Goal: Transaction & Acquisition: Purchase product/service

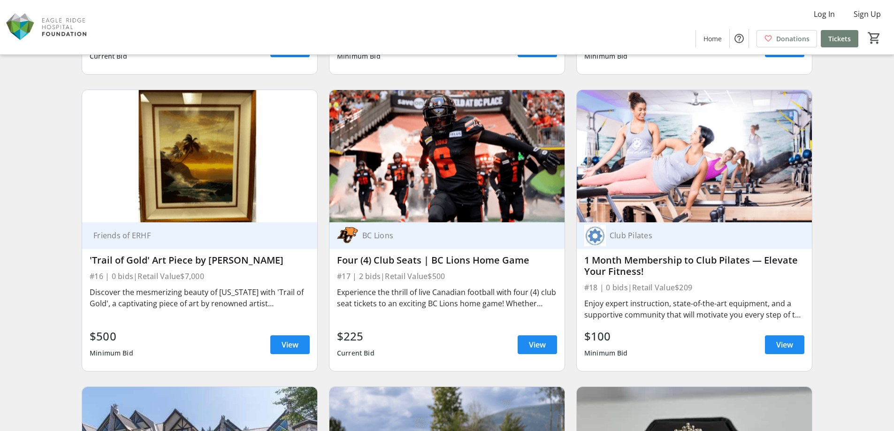
scroll to position [1501, 0]
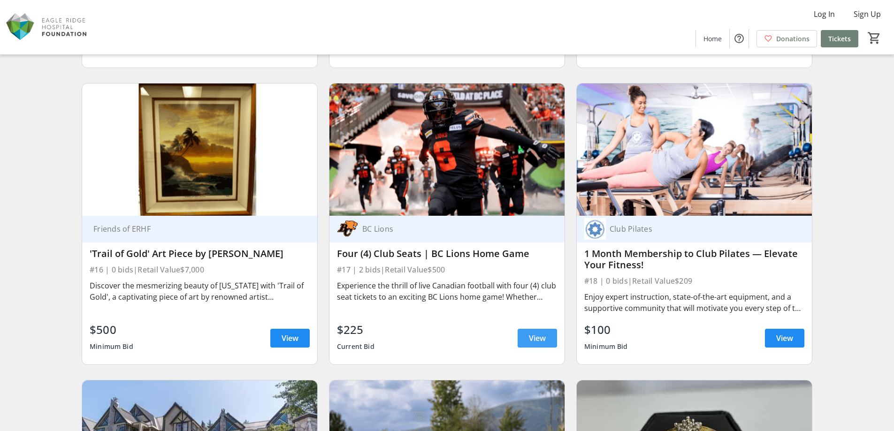
click at [532, 333] on span "View" at bounding box center [537, 338] width 17 height 11
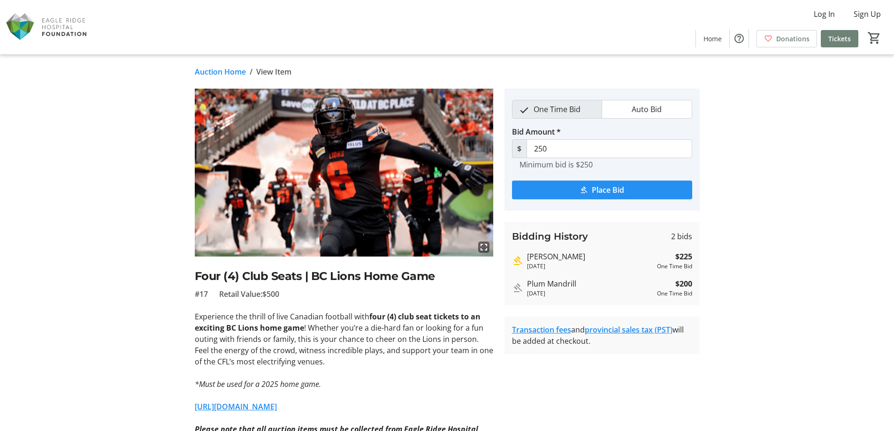
click at [567, 191] on span "submit" at bounding box center [602, 190] width 180 height 23
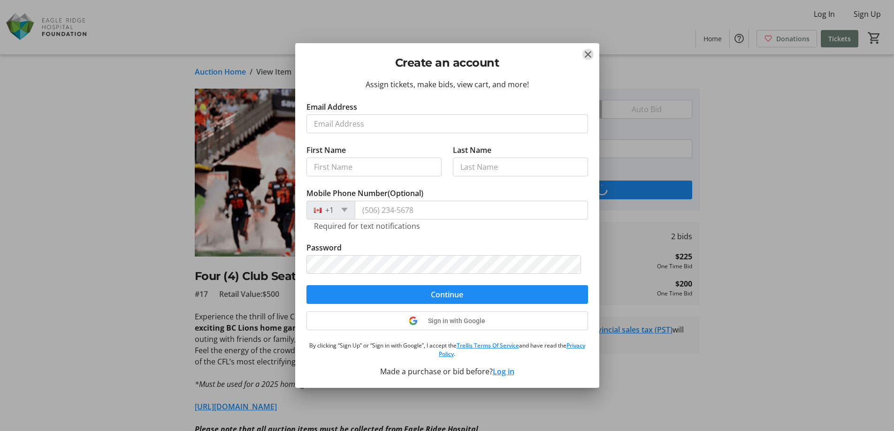
click at [588, 57] on mat-icon "Close" at bounding box center [587, 54] width 11 height 11
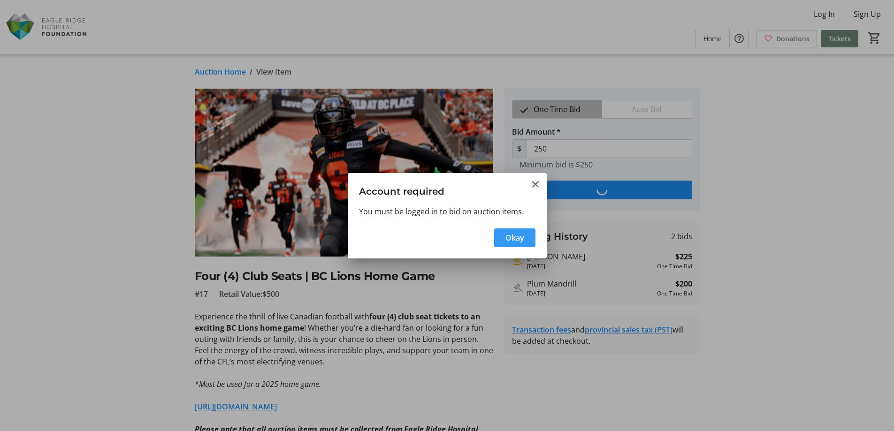
click at [534, 183] on mat-icon "Close" at bounding box center [535, 184] width 11 height 11
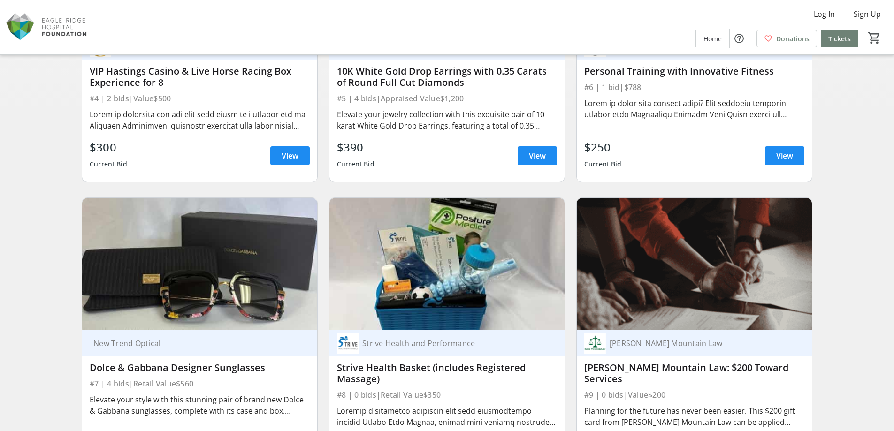
scroll to position [422, 0]
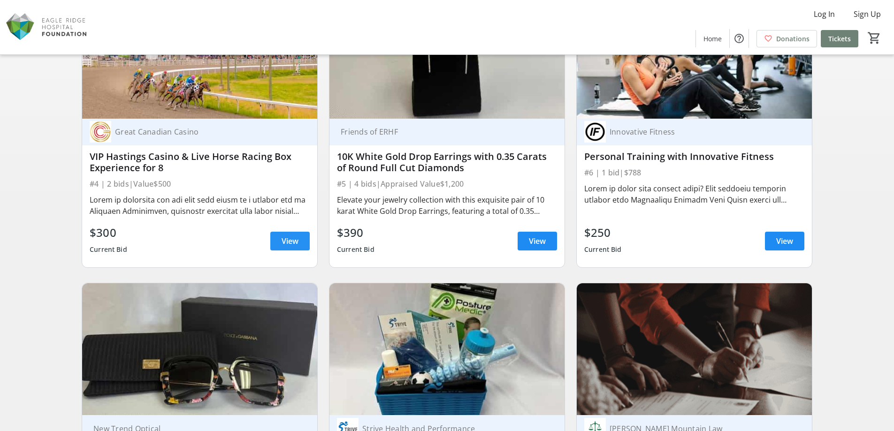
click at [293, 242] on span "View" at bounding box center [289, 240] width 17 height 11
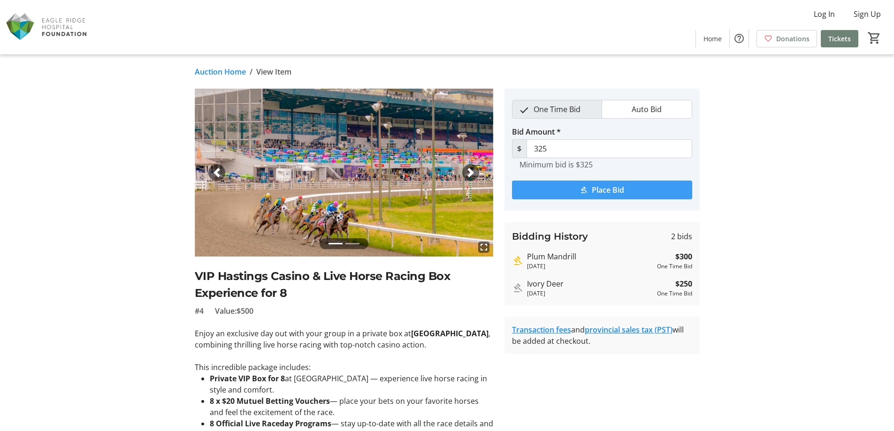
click at [613, 192] on span "Place Bid" at bounding box center [608, 189] width 32 height 11
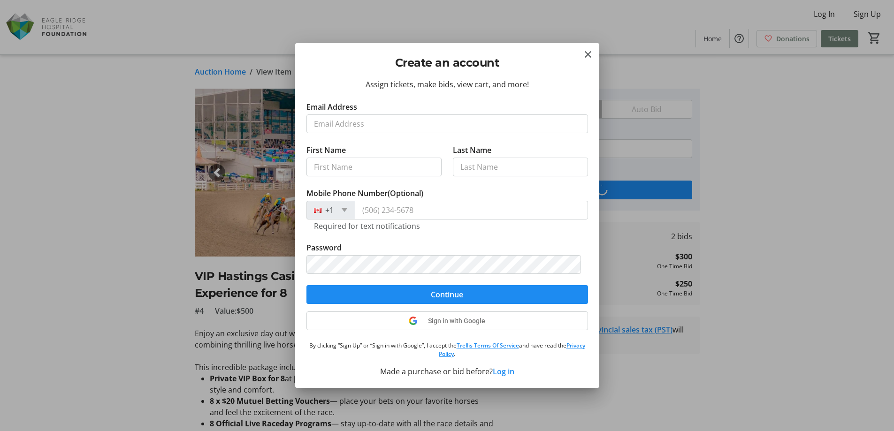
click at [365, 122] on input "Email Address" at bounding box center [446, 123] width 281 height 19
type input "[EMAIL_ADDRESS][DOMAIN_NAME]"
type input "[PERSON_NAME]"
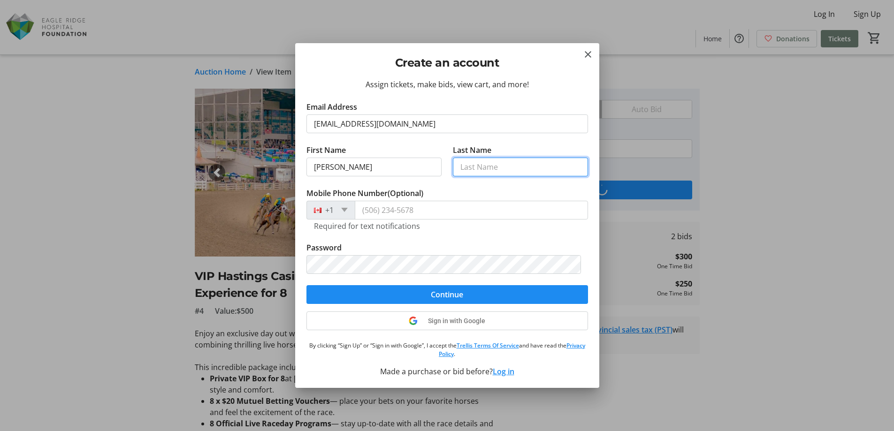
type input "Prodanovic"
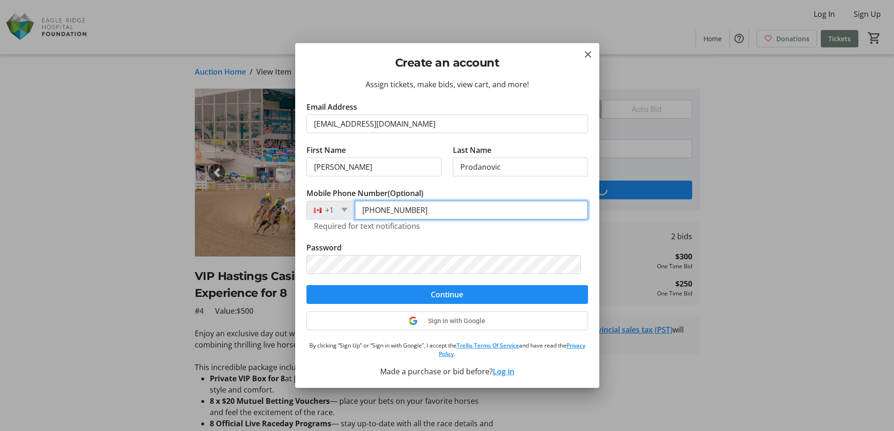
drag, startPoint x: 428, startPoint y: 209, endPoint x: 381, endPoint y: 211, distance: 46.5
click at [381, 211] on input "[PHONE_NUMBER]" at bounding box center [471, 210] width 233 height 19
type input "[PHONE_NUMBER]"
click at [488, 241] on tr-form-field "Mobile Phone Number (Optional) [PHONE_NUMBER] Required for text notifications" at bounding box center [446, 215] width 281 height 54
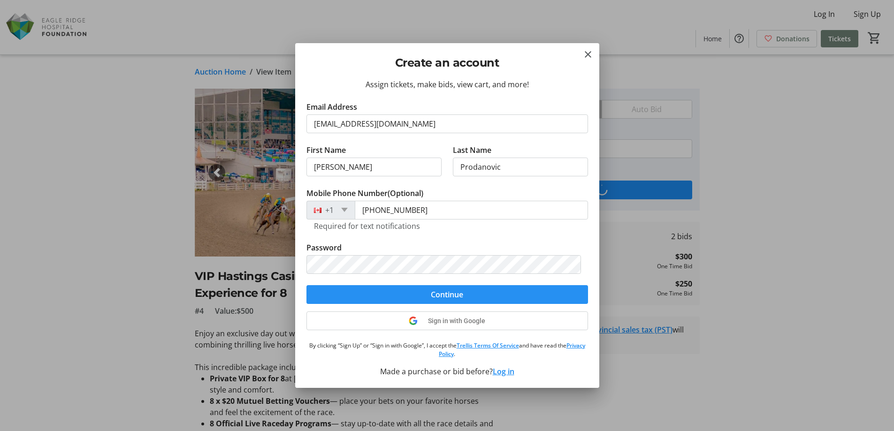
click at [421, 290] on span "submit" at bounding box center [446, 294] width 281 height 23
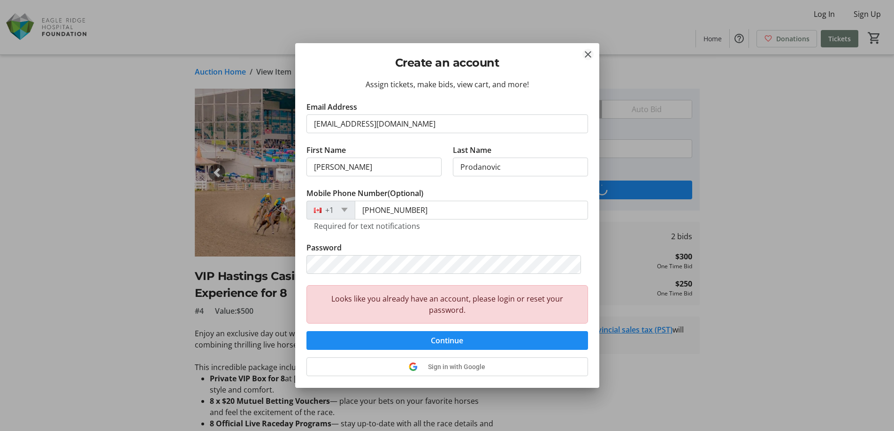
click at [588, 55] on mat-icon "Close" at bounding box center [587, 54] width 11 height 11
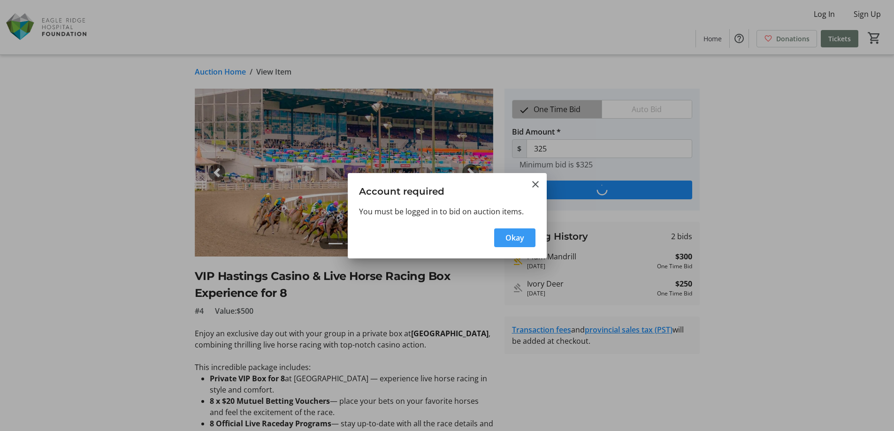
click at [509, 244] on span "button" at bounding box center [514, 238] width 41 height 23
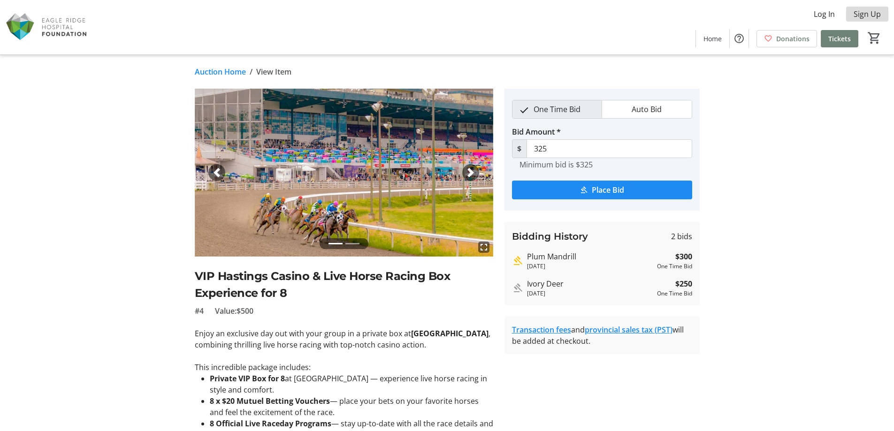
click at [871, 16] on span "Sign Up" at bounding box center [866, 13] width 27 height 11
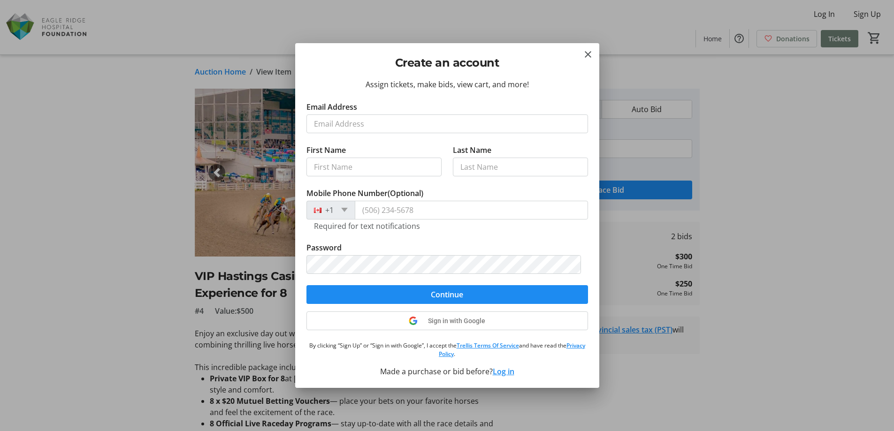
click at [388, 122] on input "Email Address" at bounding box center [446, 123] width 281 height 19
type input "[EMAIL_ADDRESS][DOMAIN_NAME]"
type input "[PERSON_NAME]"
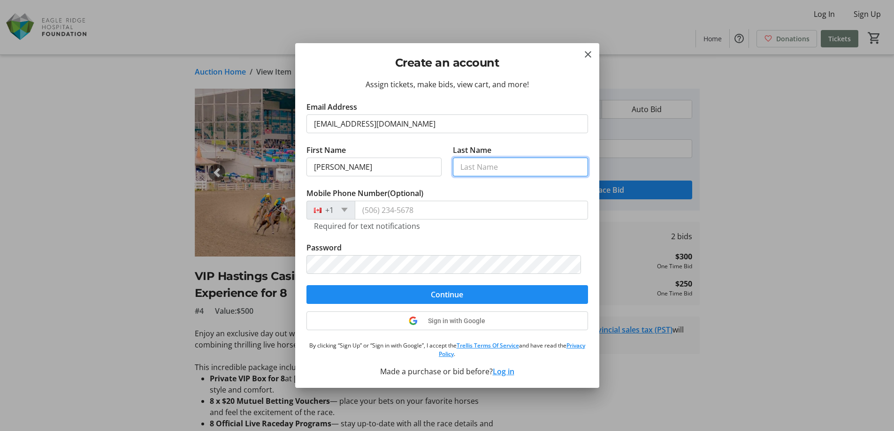
type input "Prodanovic"
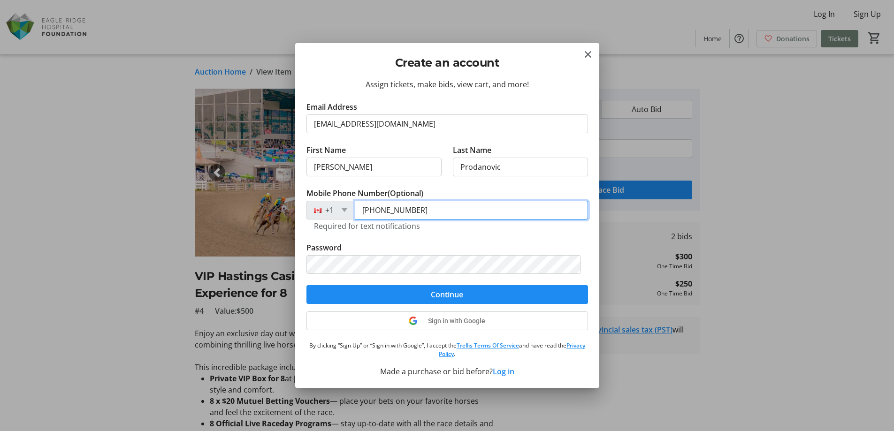
drag, startPoint x: 437, startPoint y: 213, endPoint x: 381, endPoint y: 214, distance: 55.8
click at [381, 214] on input "[PHONE_NUMBER]" at bounding box center [471, 210] width 233 height 19
type input "[PHONE_NUMBER]"
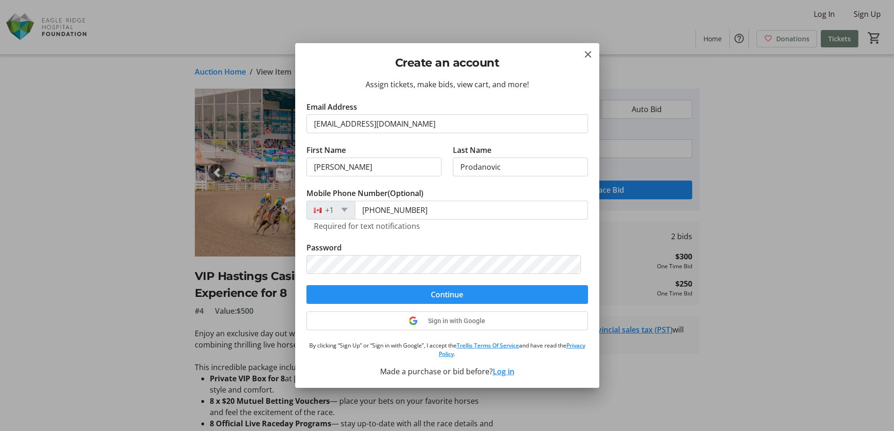
click at [512, 289] on span "submit" at bounding box center [446, 294] width 281 height 23
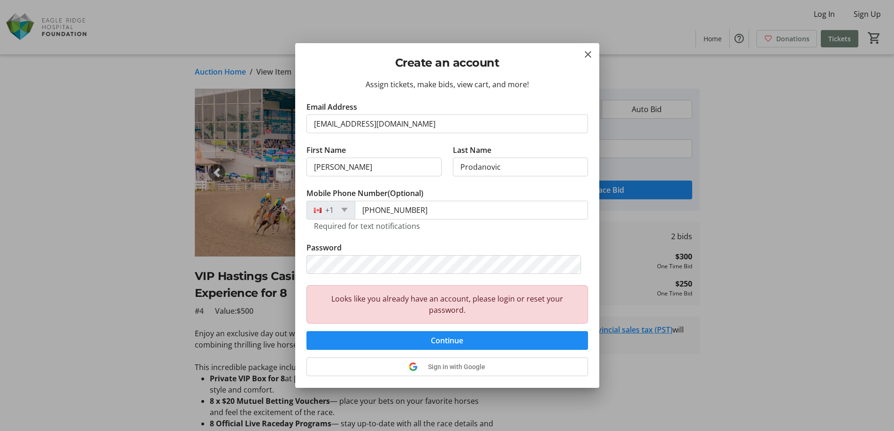
click at [581, 50] on div "Create an account" at bounding box center [447, 60] width 304 height 35
click at [583, 53] on mat-icon "Close" at bounding box center [587, 54] width 11 height 11
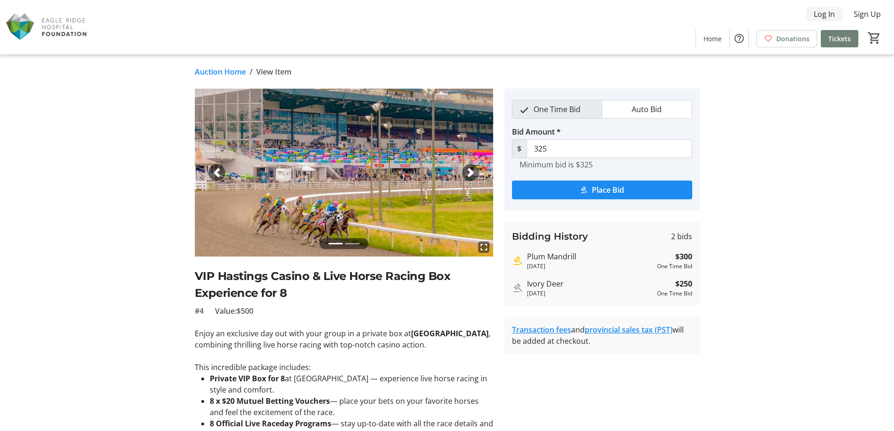
click at [829, 16] on span "Log In" at bounding box center [823, 13] width 21 height 11
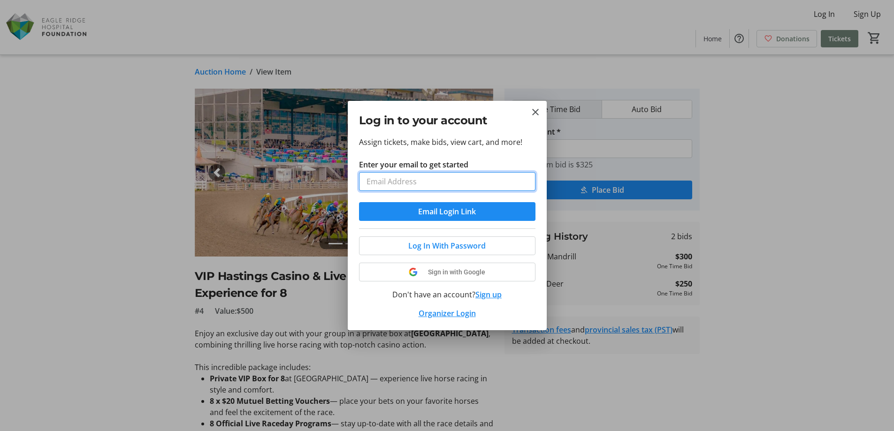
click at [453, 177] on input "Enter your email to get started" at bounding box center [447, 181] width 176 height 19
type input "[EMAIL_ADDRESS][DOMAIN_NAME]"
click at [467, 210] on span "Email Login Link" at bounding box center [447, 211] width 58 height 11
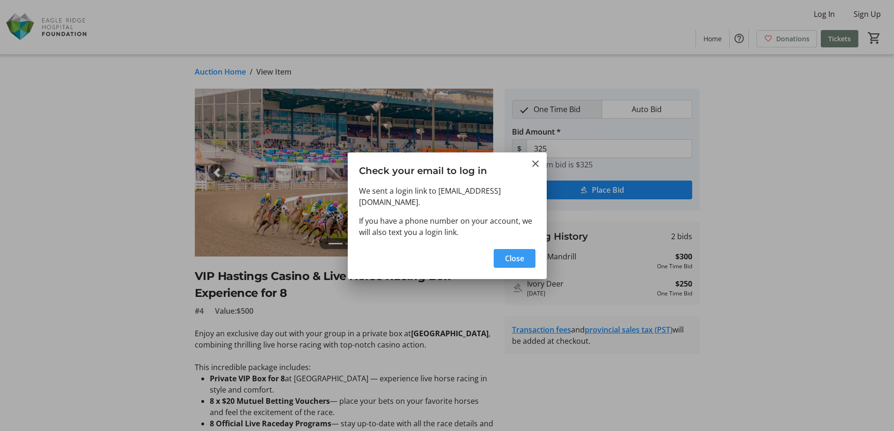
click at [517, 256] on span "Close" at bounding box center [514, 258] width 19 height 11
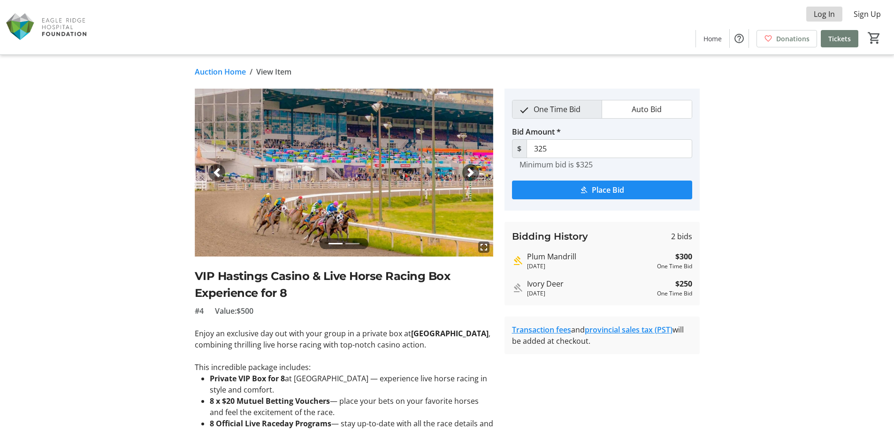
click at [825, 10] on span "Log In" at bounding box center [823, 13] width 21 height 11
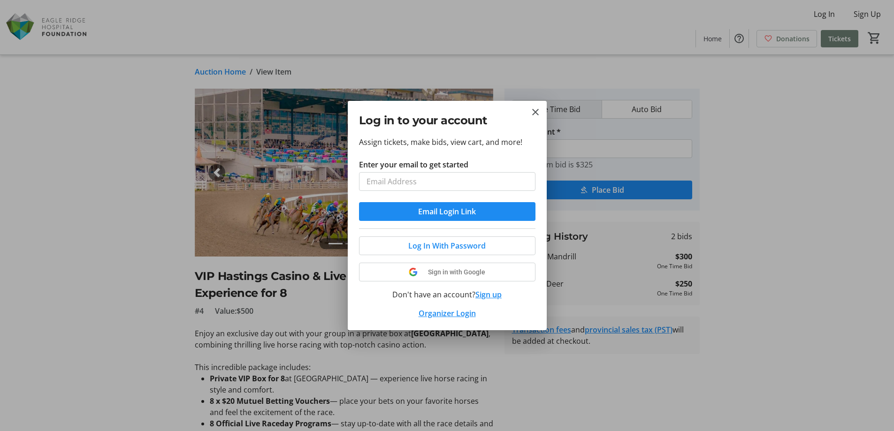
click at [447, 186] on input "Enter your email to get started" at bounding box center [447, 181] width 176 height 19
type input "[EMAIL_ADDRESS][DOMAIN_NAME]"
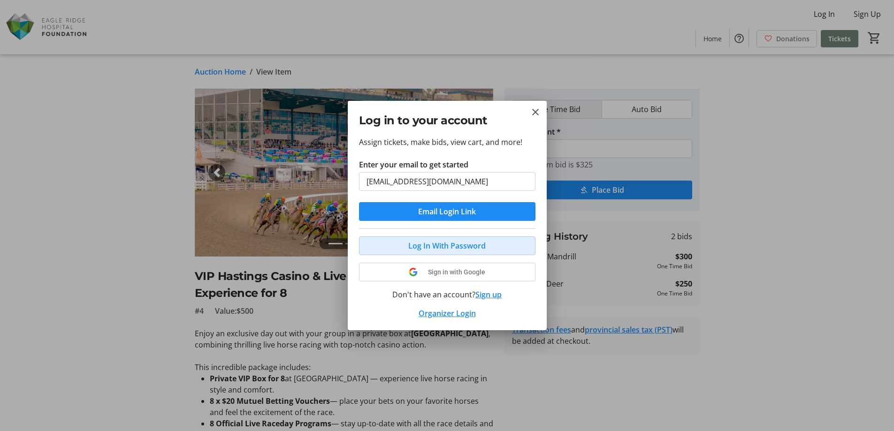
click at [456, 244] on span "Log In With Password" at bounding box center [446, 245] width 77 height 11
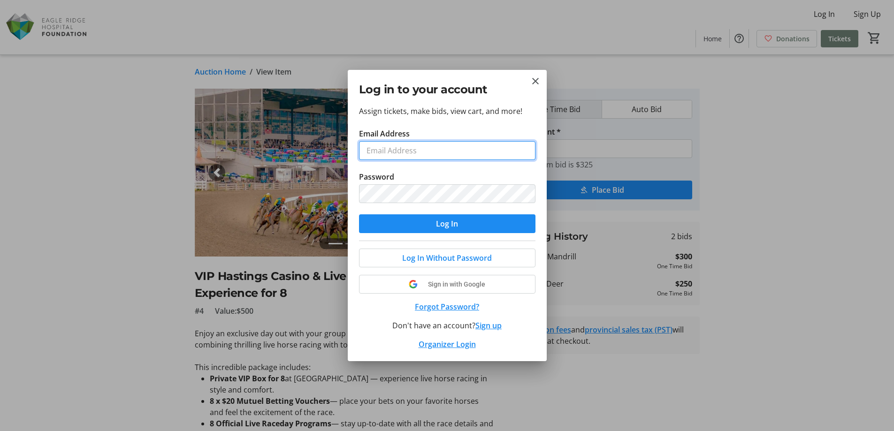
type input "[EMAIL_ADDRESS][DOMAIN_NAME]"
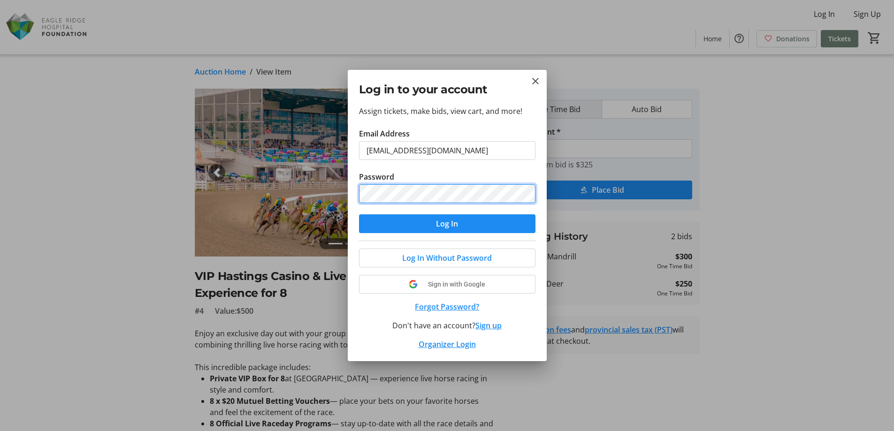
click at [251, 197] on div "Log in to your account Assign tickets, make bids, view cart, and more! Email Ad…" at bounding box center [447, 215] width 894 height 431
click at [379, 224] on span "submit" at bounding box center [447, 223] width 176 height 23
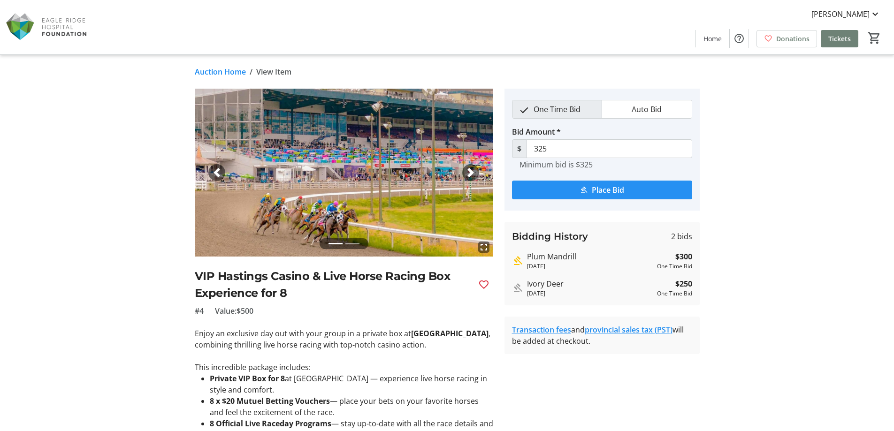
click at [608, 187] on span "Place Bid" at bounding box center [608, 189] width 32 height 11
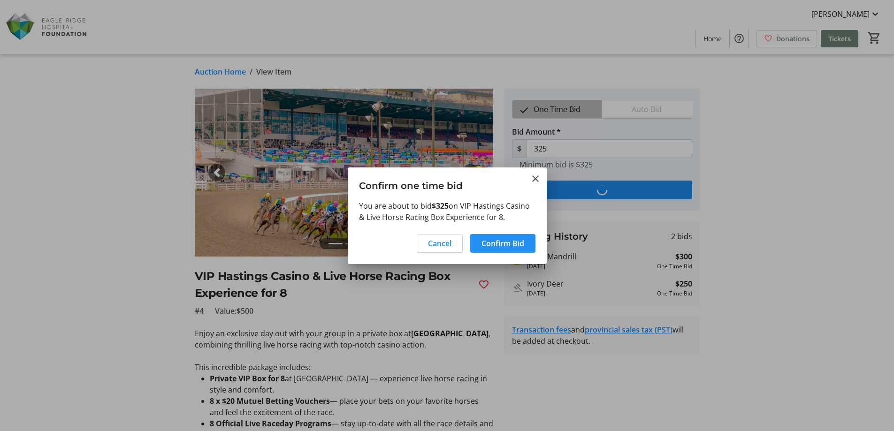
click at [503, 244] on span "Confirm Bid" at bounding box center [502, 243] width 43 height 11
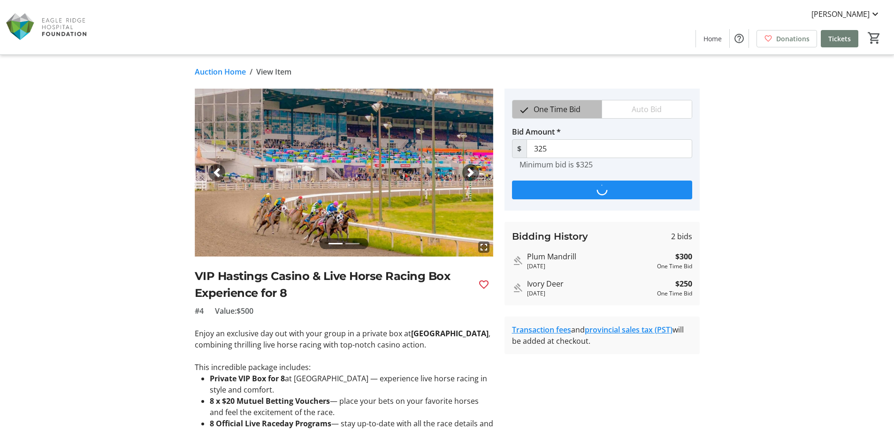
type input "350"
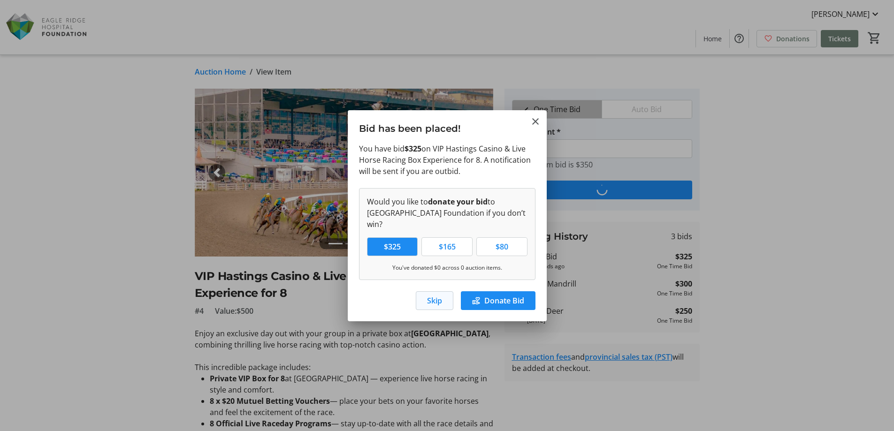
click at [432, 299] on span "Skip" at bounding box center [434, 300] width 15 height 11
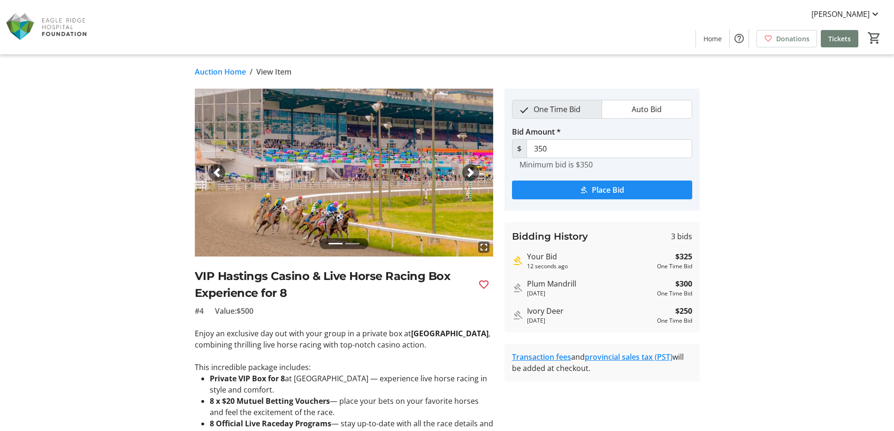
click at [224, 71] on link "Auction Home" at bounding box center [220, 71] width 51 height 11
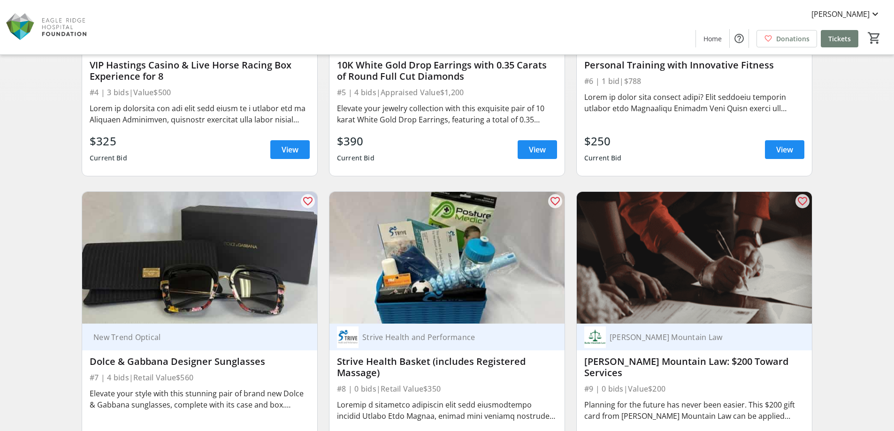
scroll to position [375, 0]
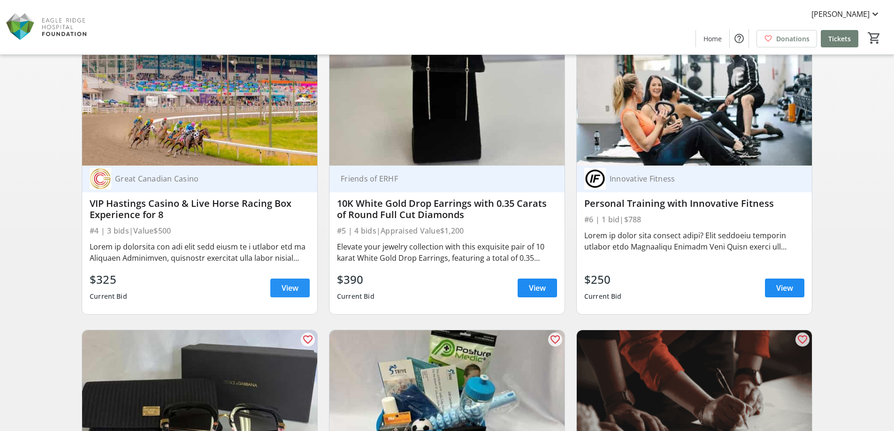
click at [279, 284] on span at bounding box center [289, 288] width 39 height 23
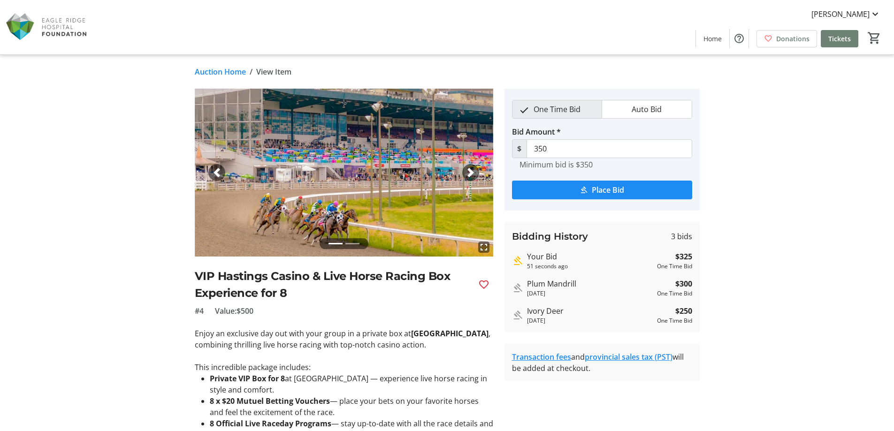
click at [208, 71] on link "Auction Home" at bounding box center [220, 71] width 51 height 11
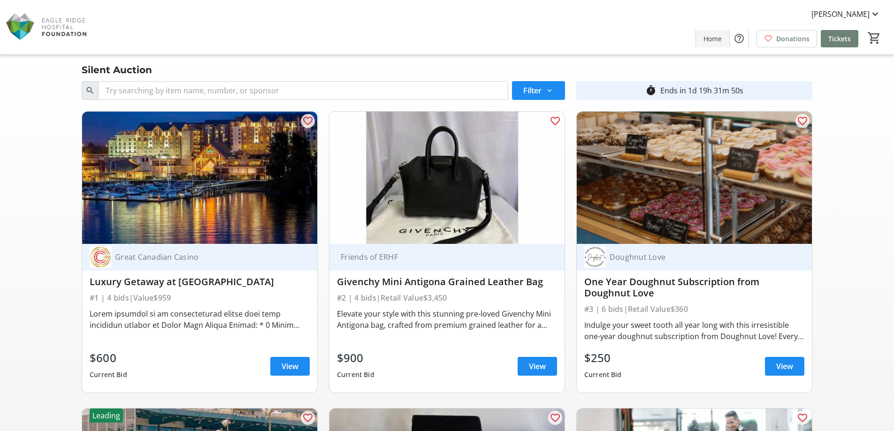
click at [712, 38] on span "Home" at bounding box center [712, 39] width 18 height 10
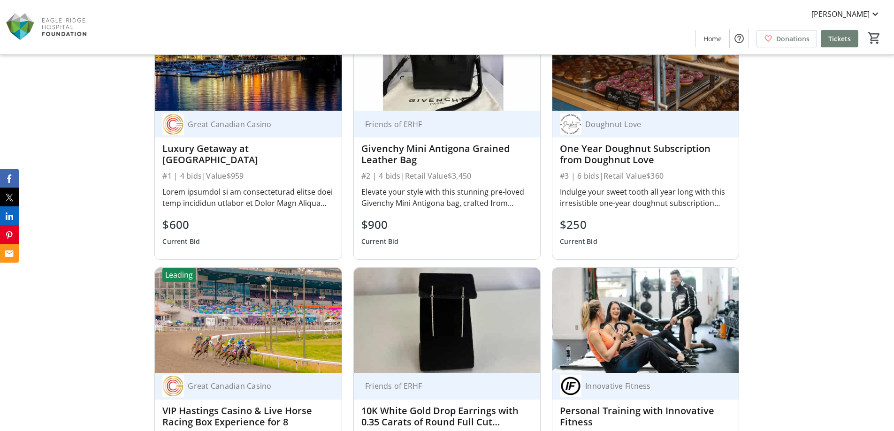
scroll to position [844, 0]
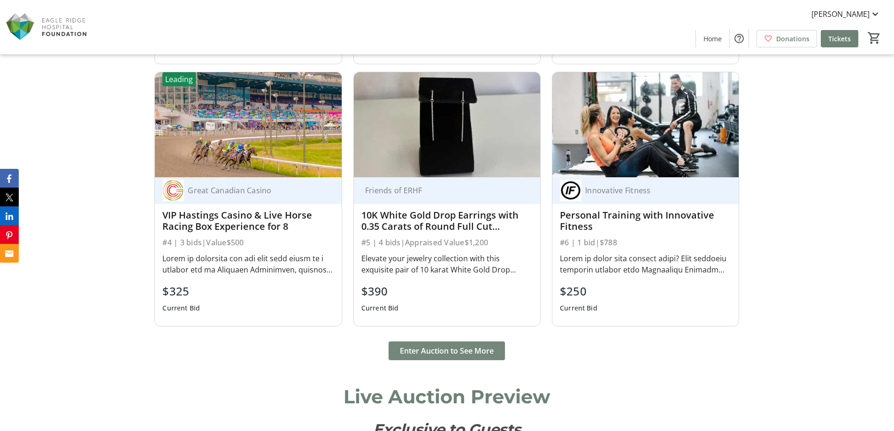
click at [467, 350] on span "Enter Auction to See More" at bounding box center [447, 350] width 94 height 11
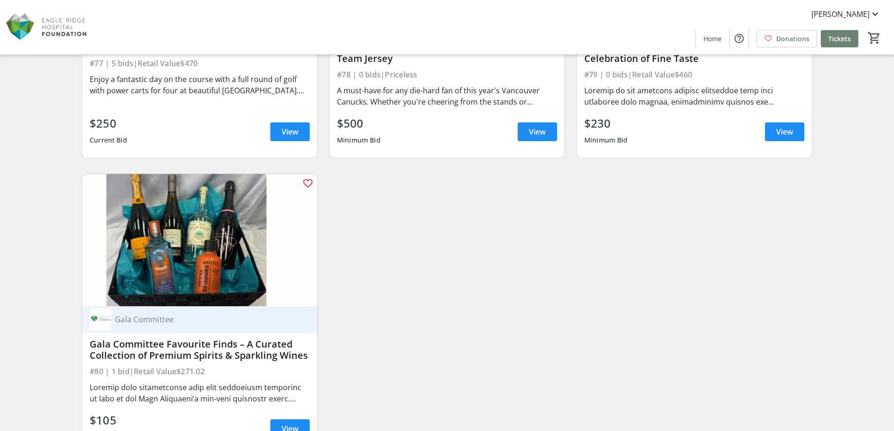
scroll to position [7602, 0]
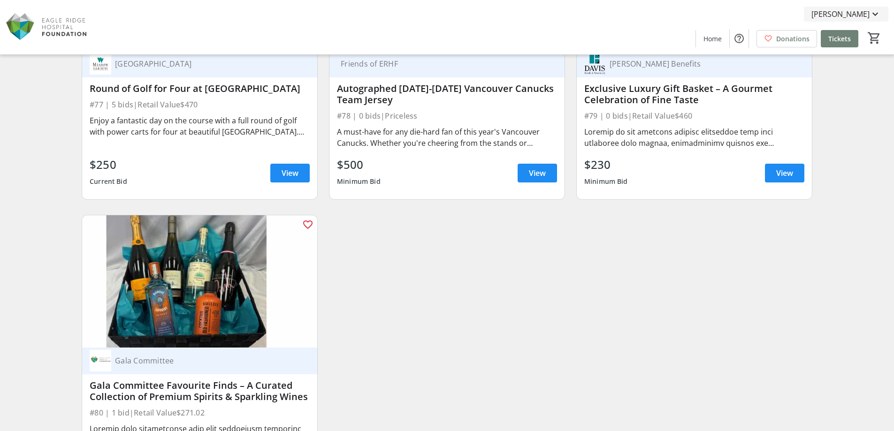
click at [862, 15] on span "[PERSON_NAME]" at bounding box center [840, 13] width 58 height 11
click at [839, 106] on span "Log Out" at bounding box center [848, 104] width 65 height 11
